Goal: Transaction & Acquisition: Book appointment/travel/reservation

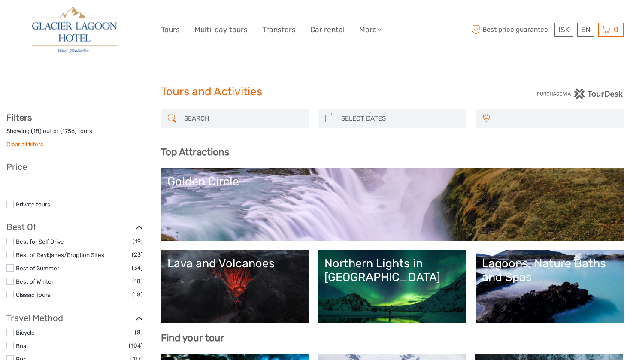
select select
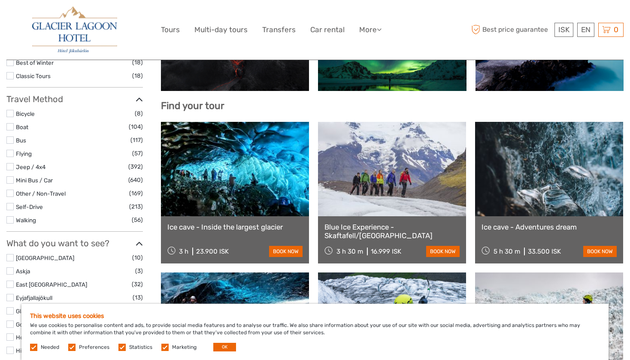
scroll to position [235, 0]
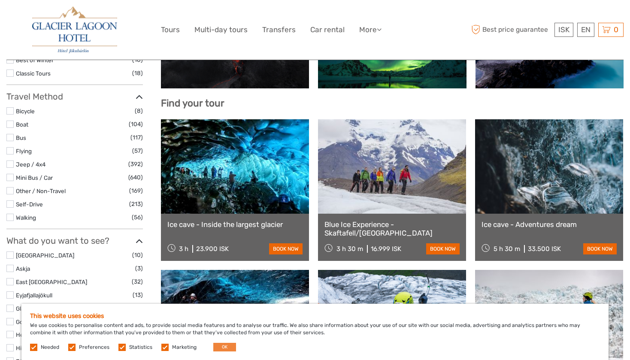
click at [215, 348] on button "OK" at bounding box center [224, 347] width 23 height 9
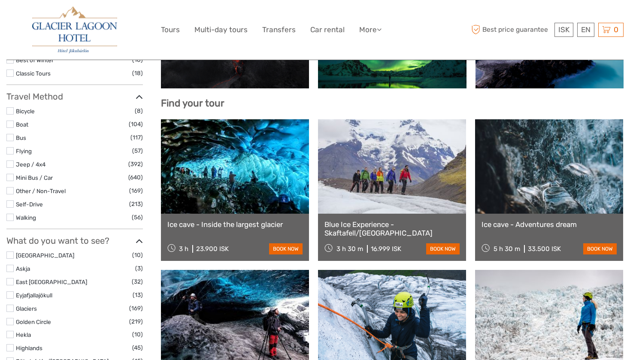
click at [224, 224] on link "Ice cave - Inside the largest glacier" at bounding box center [234, 224] width 135 height 9
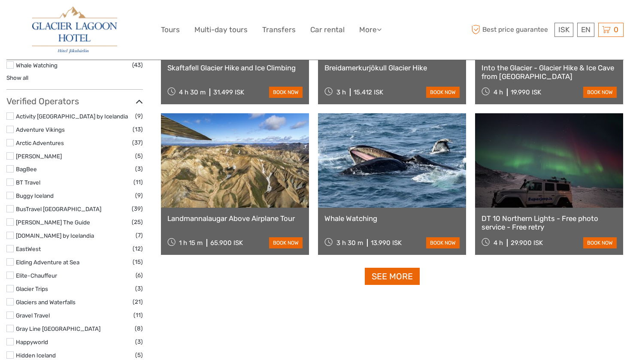
scroll to position [1003, 0]
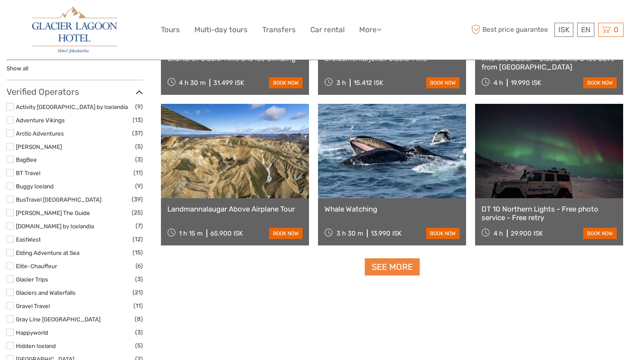
click at [381, 270] on link "See more" at bounding box center [392, 267] width 55 height 18
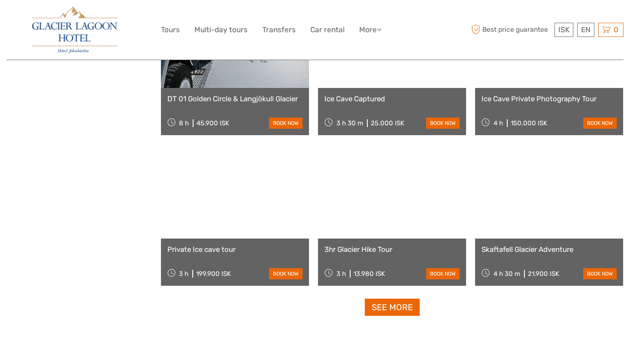
scroll to position [1659, 0]
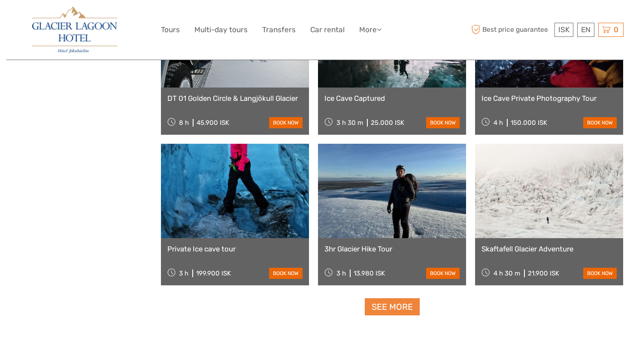
click at [392, 310] on link "See more" at bounding box center [392, 307] width 55 height 18
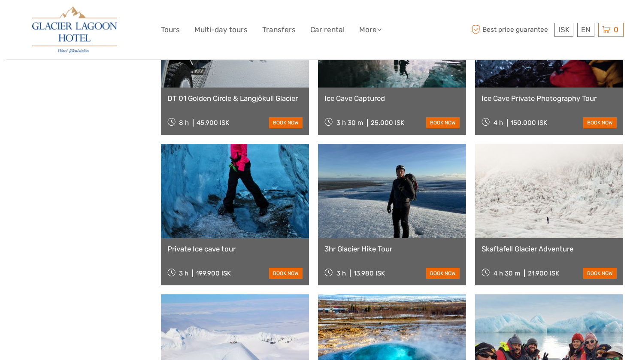
scroll to position [1003, 0]
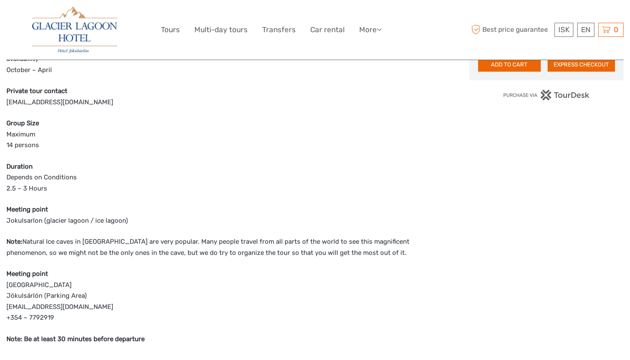
scroll to position [544, 0]
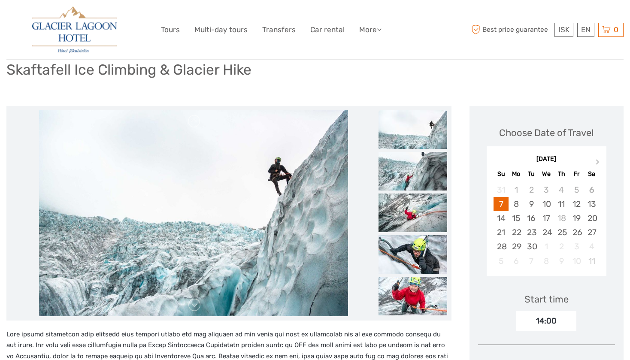
scroll to position [64, 0]
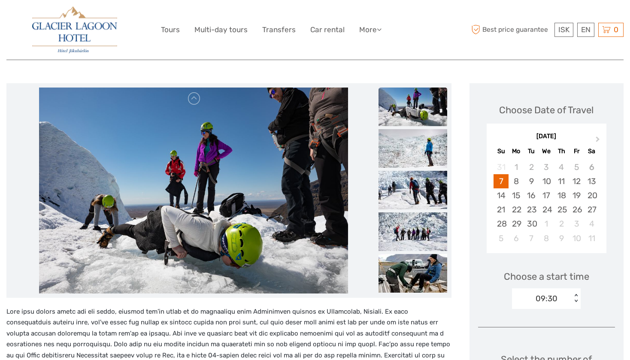
scroll to position [87, 0]
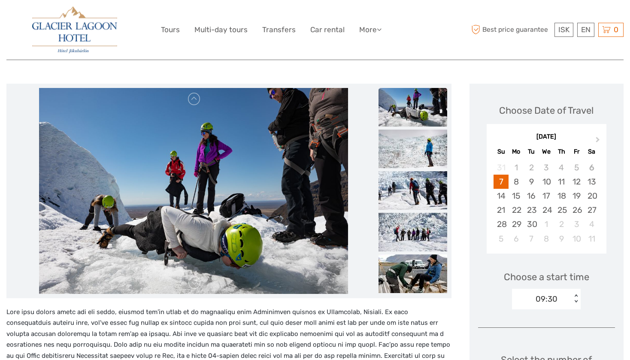
click at [413, 112] on img at bounding box center [412, 107] width 69 height 39
click at [413, 148] on img at bounding box center [412, 149] width 69 height 39
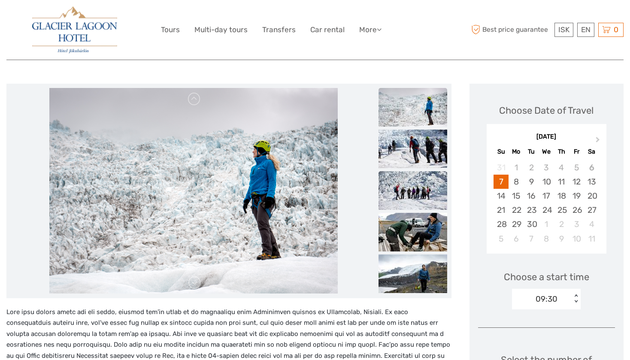
click at [417, 186] on img at bounding box center [412, 190] width 69 height 39
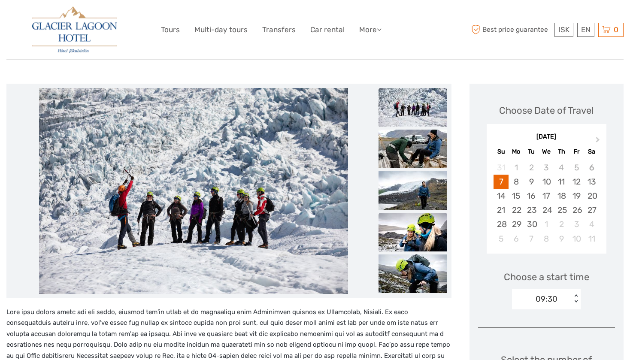
click at [418, 216] on img at bounding box center [412, 232] width 69 height 39
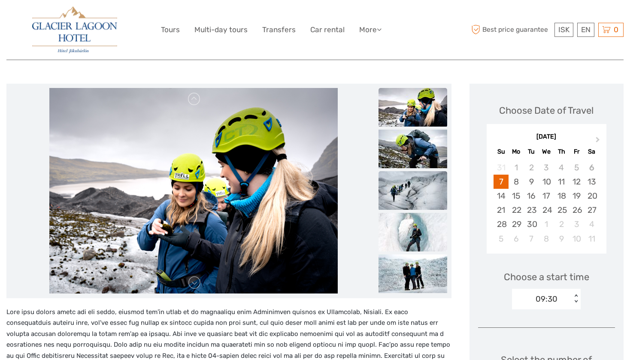
click at [417, 190] on img at bounding box center [412, 190] width 69 height 39
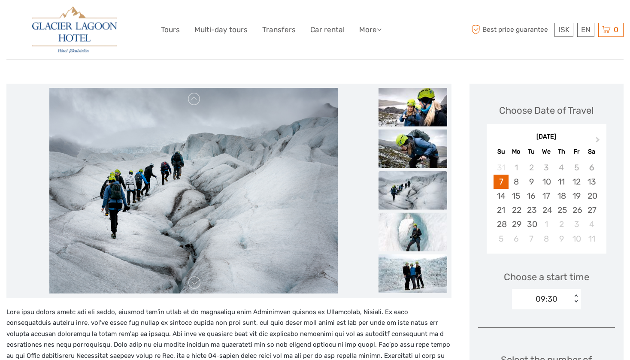
click at [408, 232] on img at bounding box center [412, 231] width 69 height 39
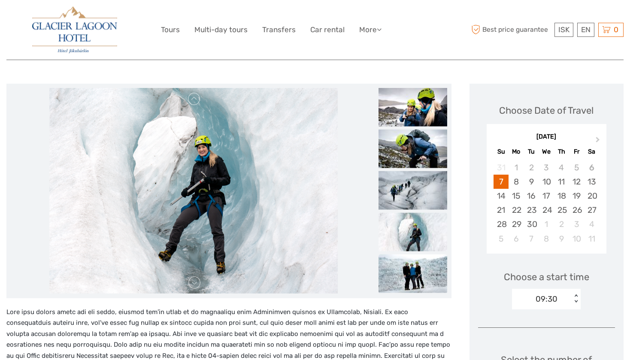
click at [401, 275] on img at bounding box center [412, 273] width 69 height 39
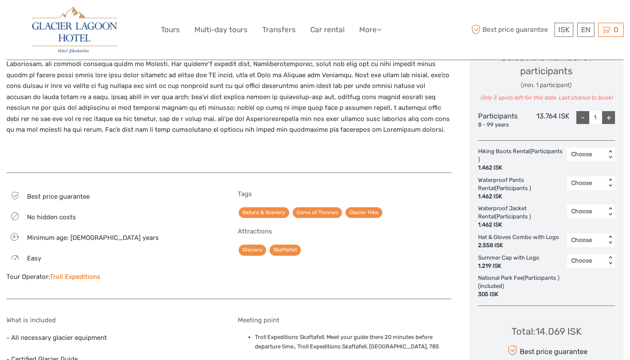
scroll to position [390, 0]
click at [583, 154] on div "Choose" at bounding box center [586, 154] width 30 height 9
click at [582, 190] on div "1" at bounding box center [590, 191] width 39 height 15
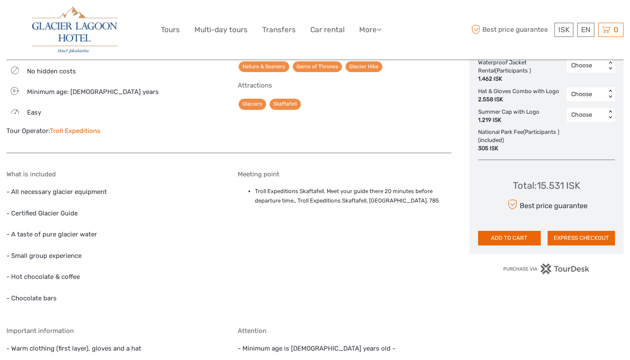
scroll to position [538, 0]
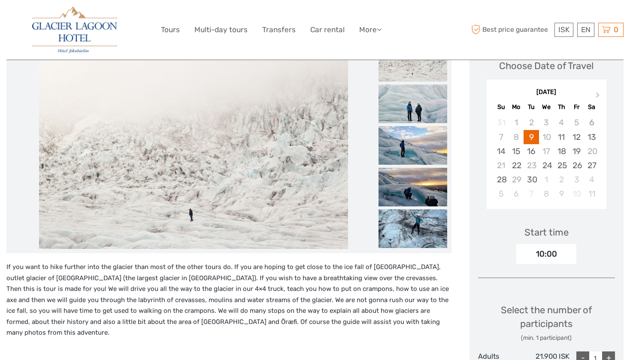
scroll to position [118, 0]
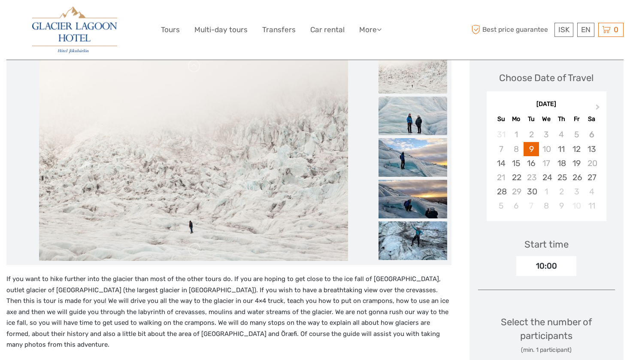
click at [418, 117] on img at bounding box center [412, 116] width 69 height 39
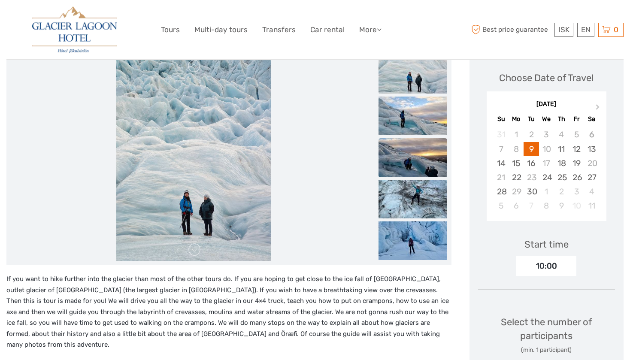
click at [420, 142] on img at bounding box center [412, 157] width 69 height 39
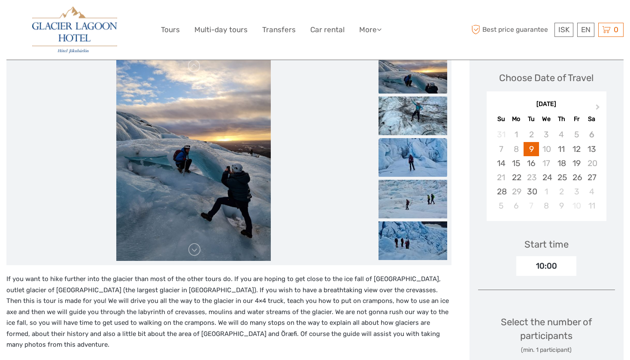
click at [412, 170] on img at bounding box center [412, 157] width 69 height 39
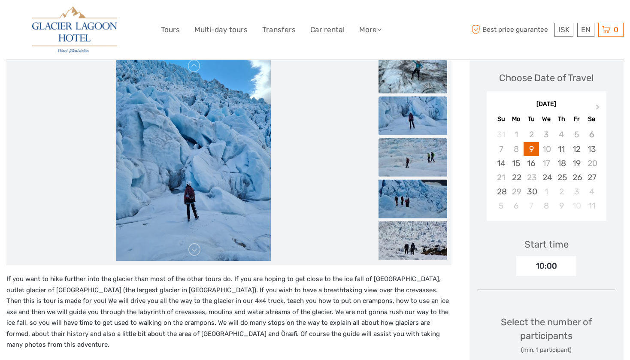
click at [418, 157] on img at bounding box center [412, 157] width 69 height 39
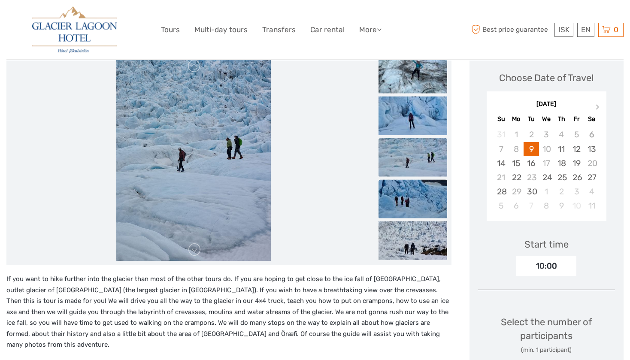
click at [405, 197] on img at bounding box center [412, 199] width 69 height 39
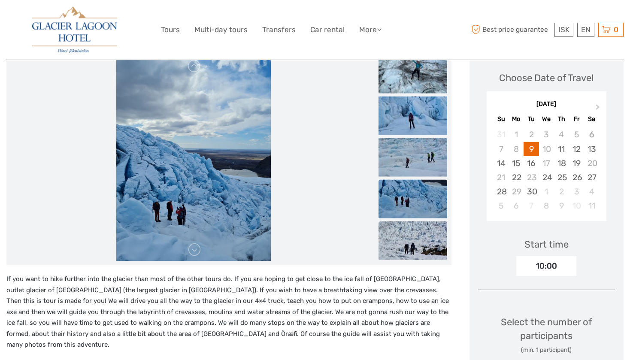
click at [404, 239] on img at bounding box center [412, 240] width 69 height 39
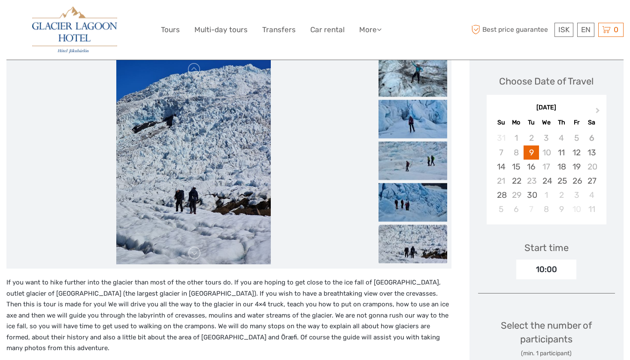
scroll to position [112, 0]
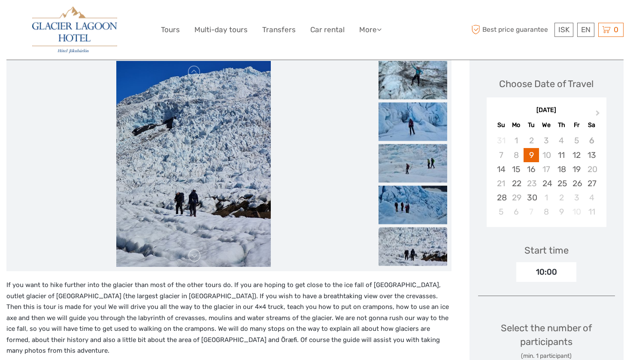
click at [202, 255] on img at bounding box center [193, 164] width 154 height 206
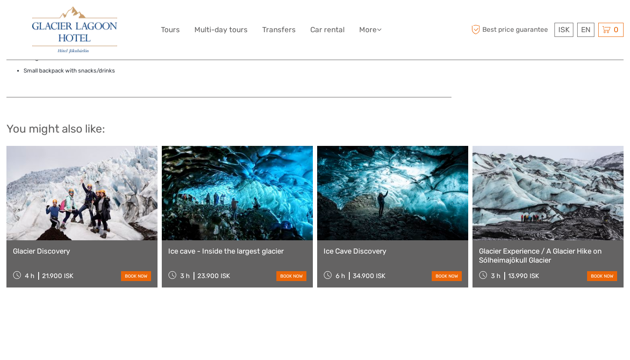
scroll to position [690, 0]
